Goal: Task Accomplishment & Management: Use online tool/utility

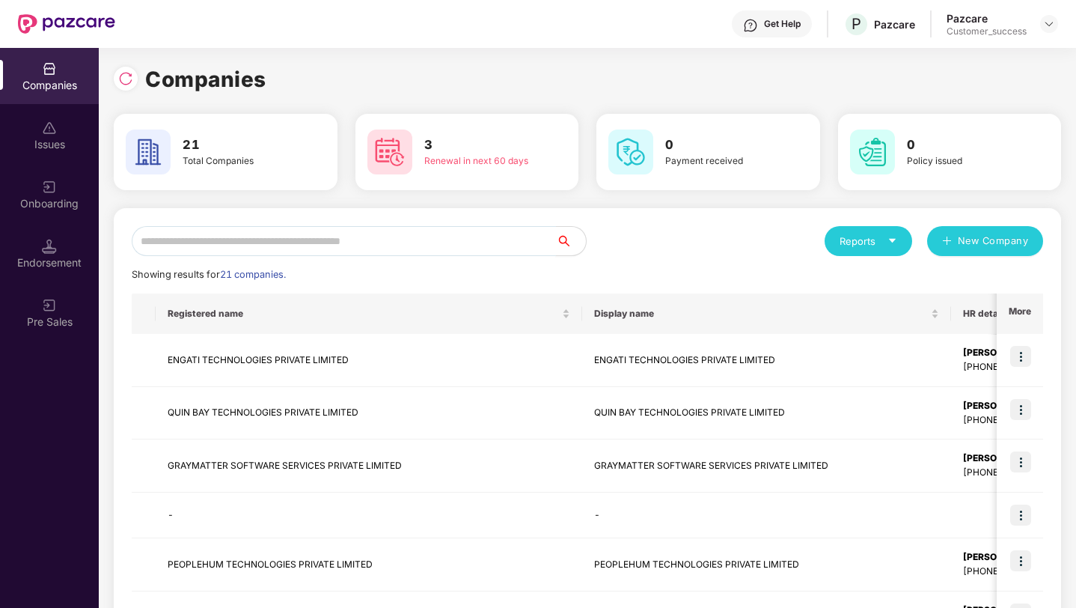
click at [396, 237] on input "text" at bounding box center [344, 241] width 424 height 30
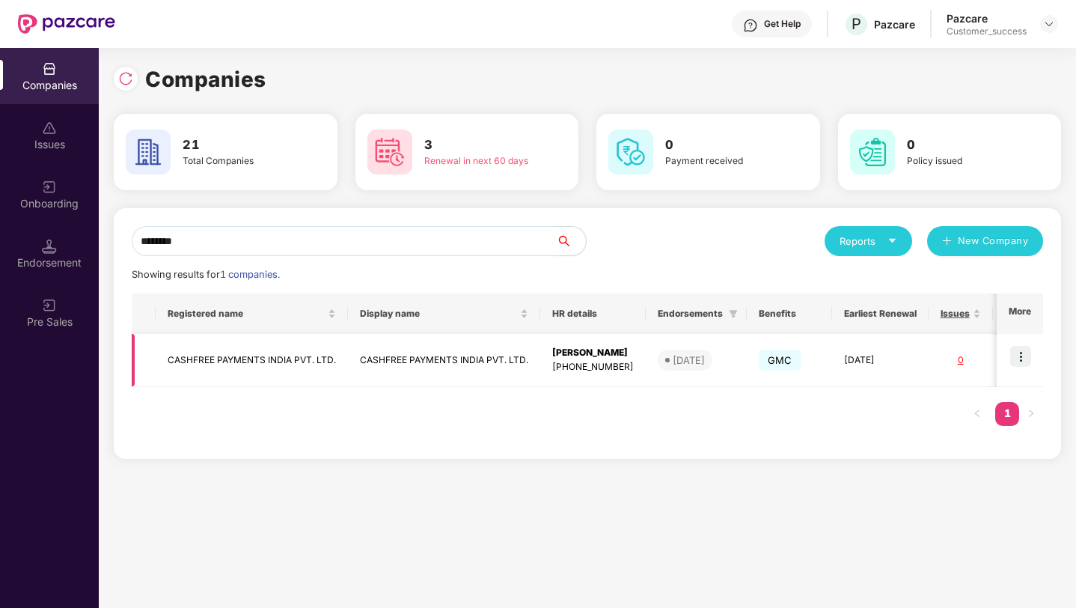
type input "********"
click at [1023, 366] on img at bounding box center [1020, 356] width 21 height 21
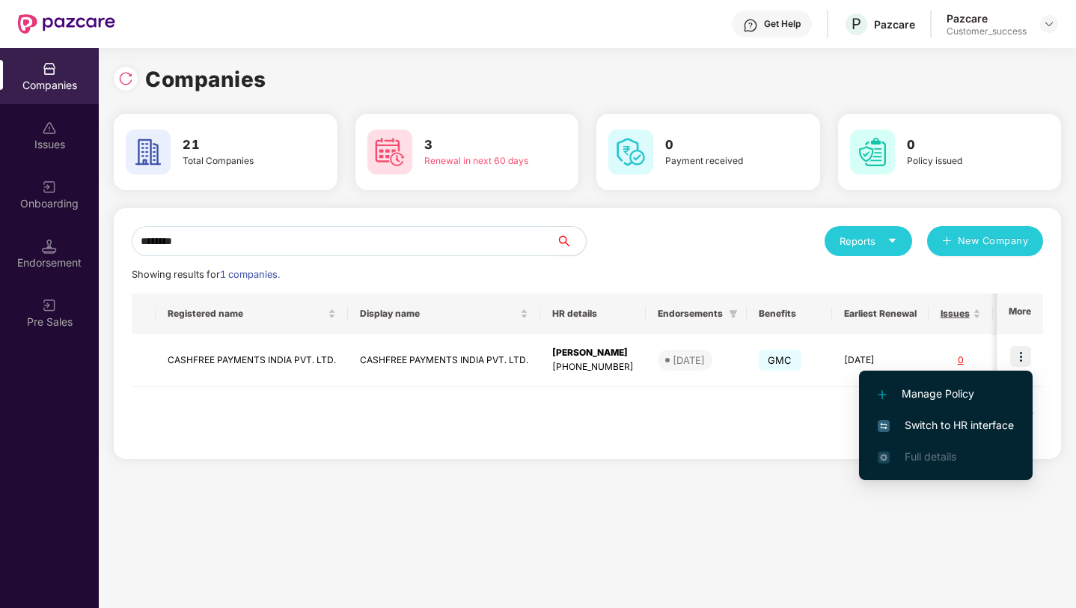
click at [976, 433] on li "Switch to HR interface" at bounding box center [946, 424] width 174 height 31
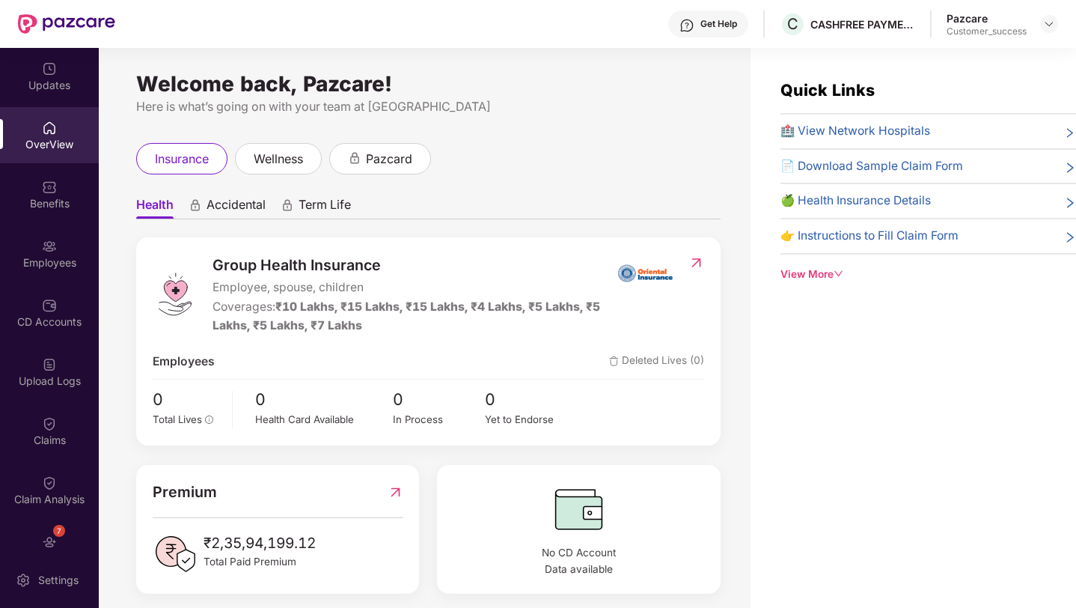
click at [43, 255] on div "Employees" at bounding box center [49, 262] width 99 height 15
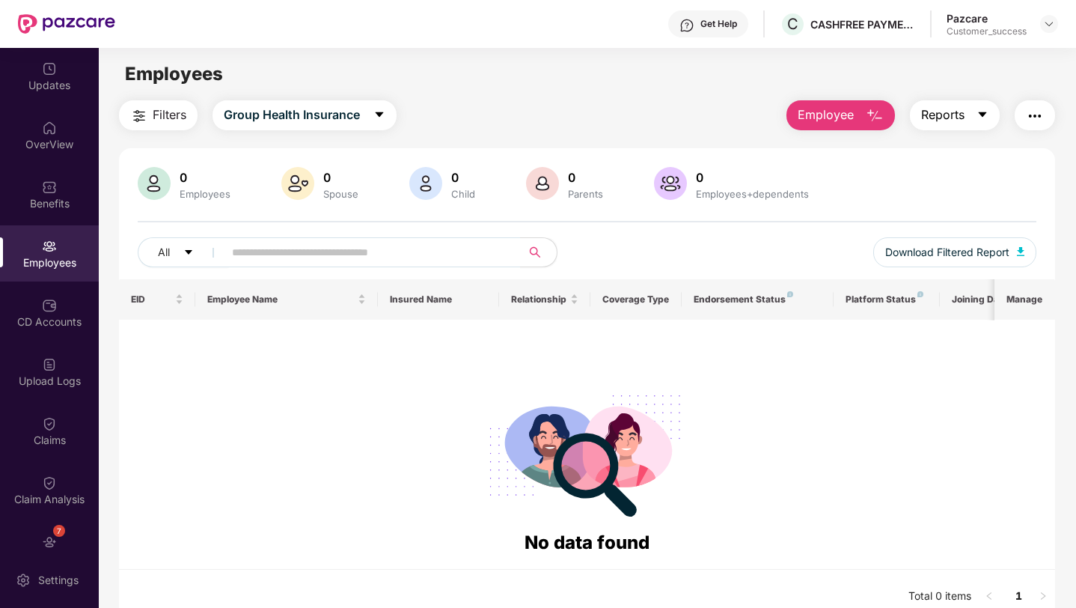
click at [945, 121] on span "Reports" at bounding box center [942, 114] width 43 height 19
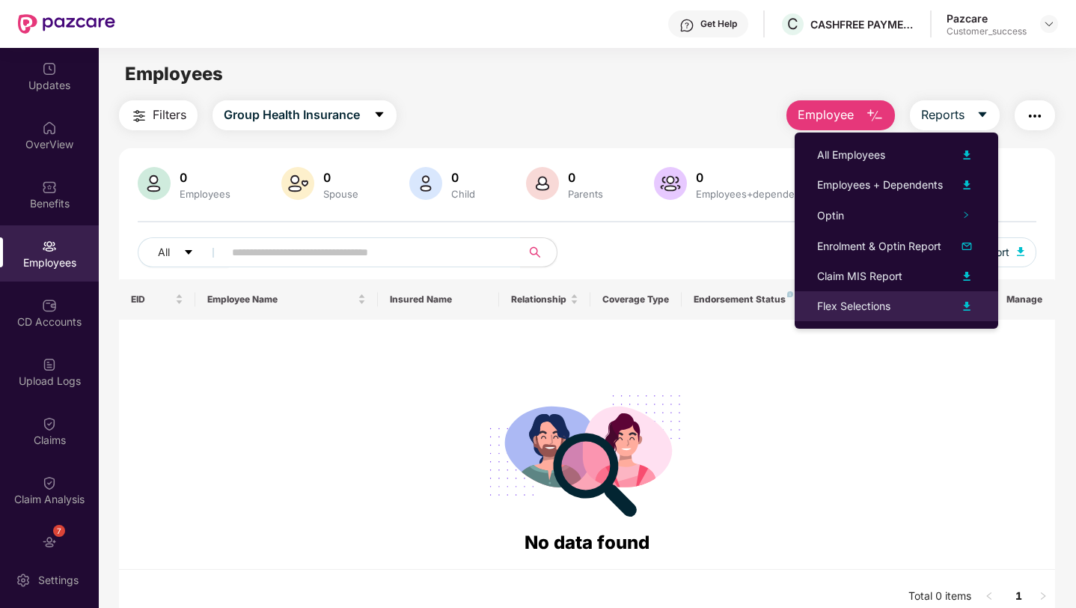
click at [854, 313] on div "Flex Selections" at bounding box center [853, 306] width 73 height 16
